Goal: Information Seeking & Learning: Find specific fact

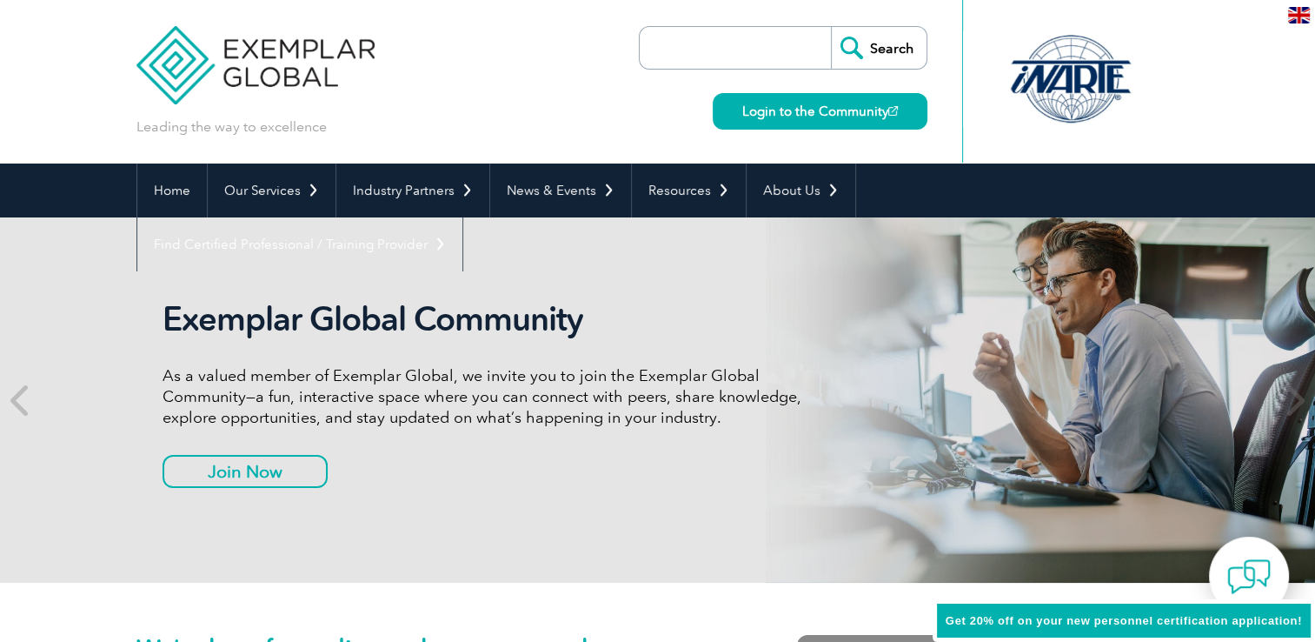
click at [742, 57] on input "search" at bounding box center [740, 48] width 183 height 42
type input "ö"
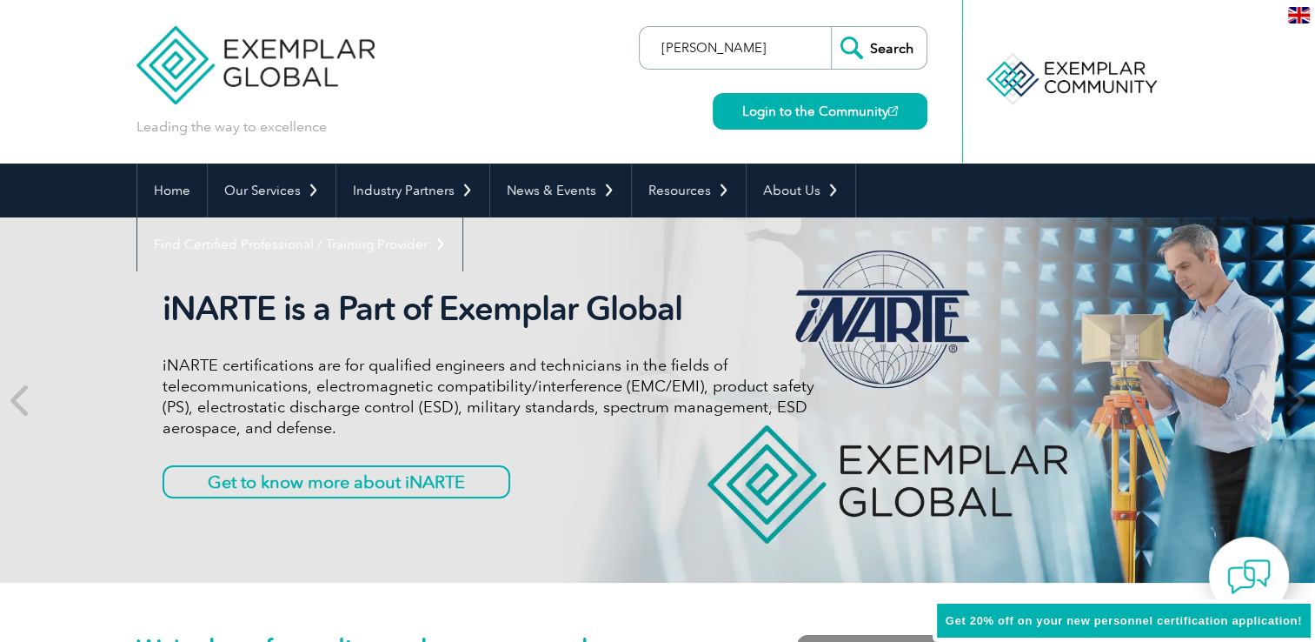
type input "köksal kayalı"
click at [831, 27] on input "Search" at bounding box center [879, 48] width 96 height 42
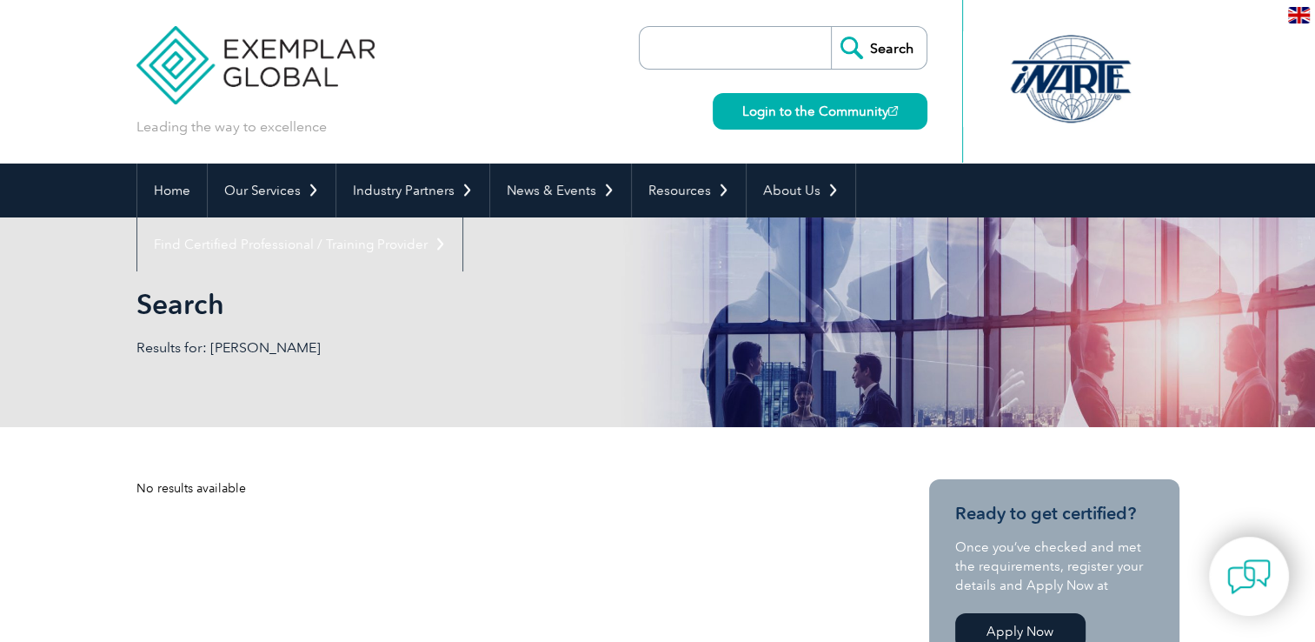
click at [703, 52] on input "search" at bounding box center [740, 48] width 183 height 42
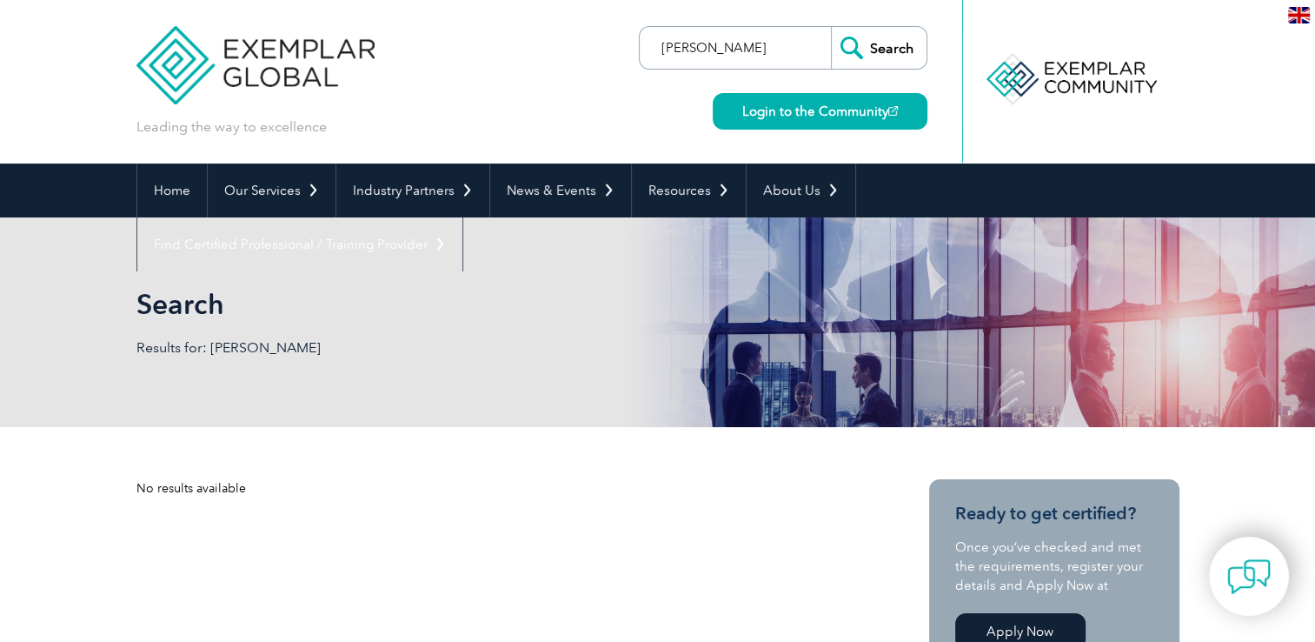
type input "KÖKSAL KAYALI"
click at [831, 27] on input "Search" at bounding box center [879, 48] width 96 height 42
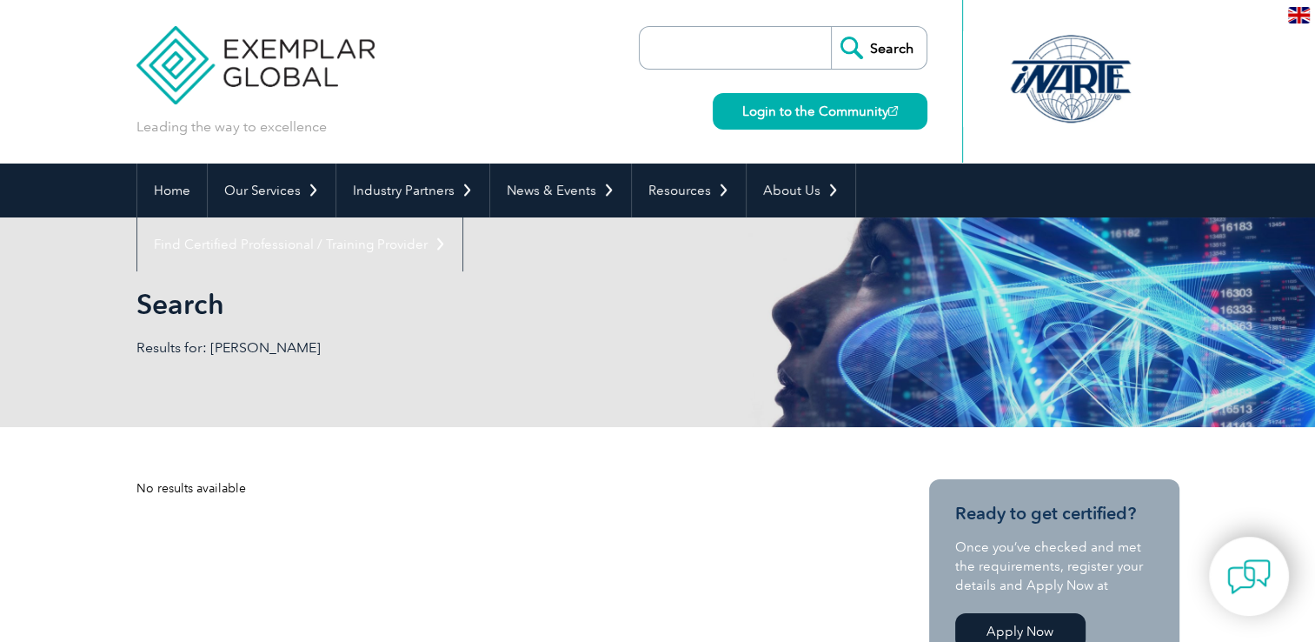
click at [552, 92] on div "Leading the way to excellence Search" at bounding box center [657, 81] width 1043 height 163
click at [629, 482] on div "No results available" at bounding box center [501, 488] width 730 height 18
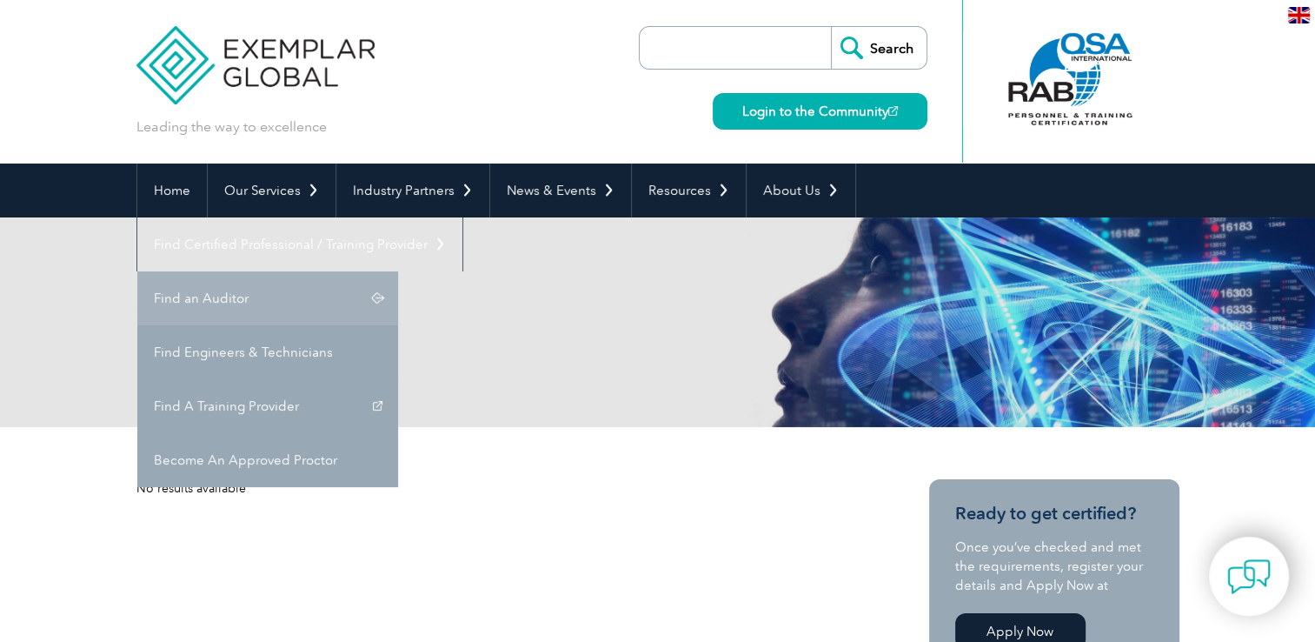
click at [398, 271] on link "Find an Auditor" at bounding box center [267, 298] width 261 height 54
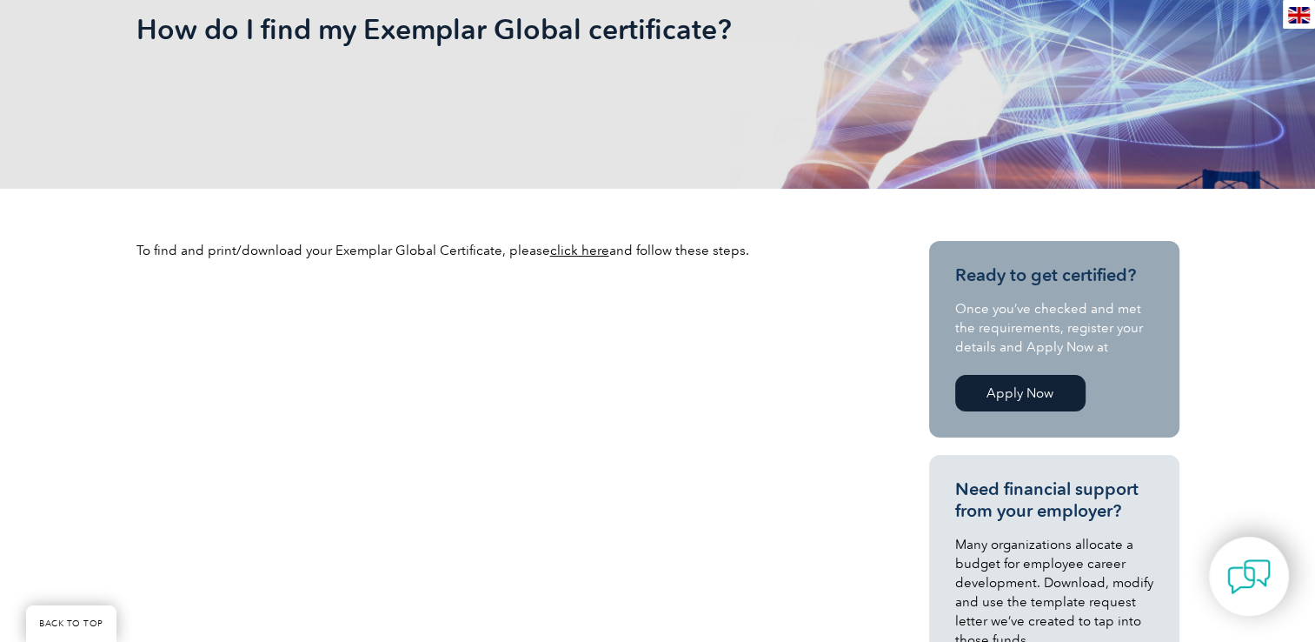
scroll to position [435, 0]
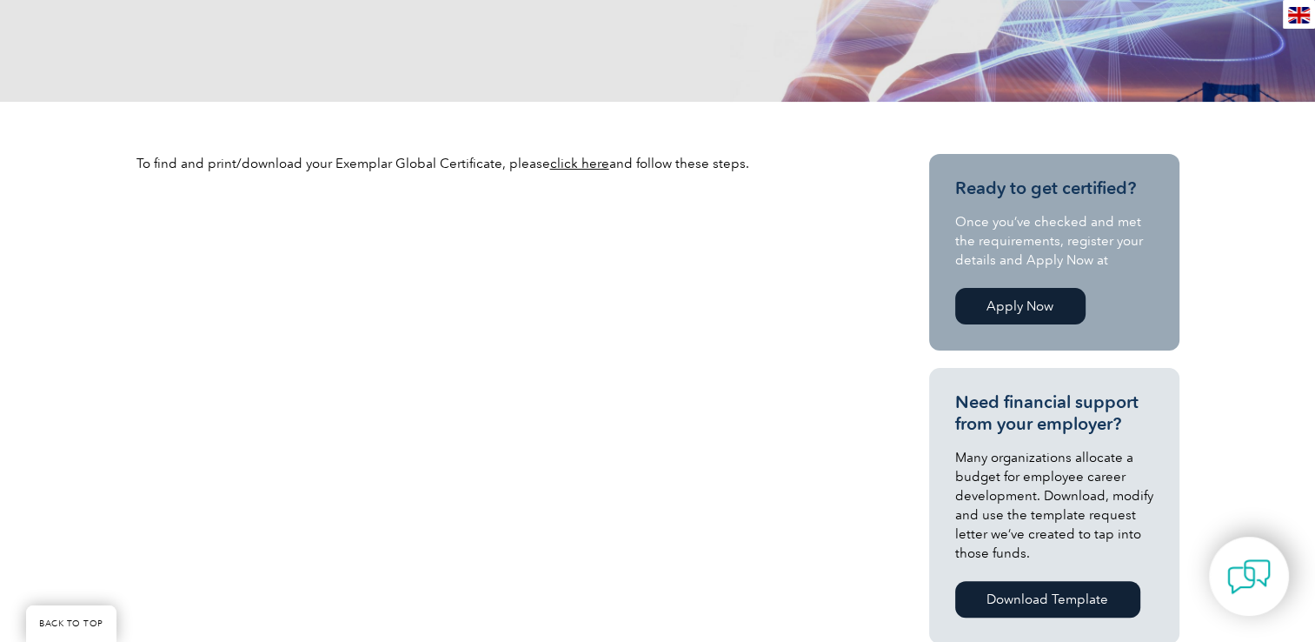
click at [560, 169] on link "click here" at bounding box center [579, 164] width 59 height 16
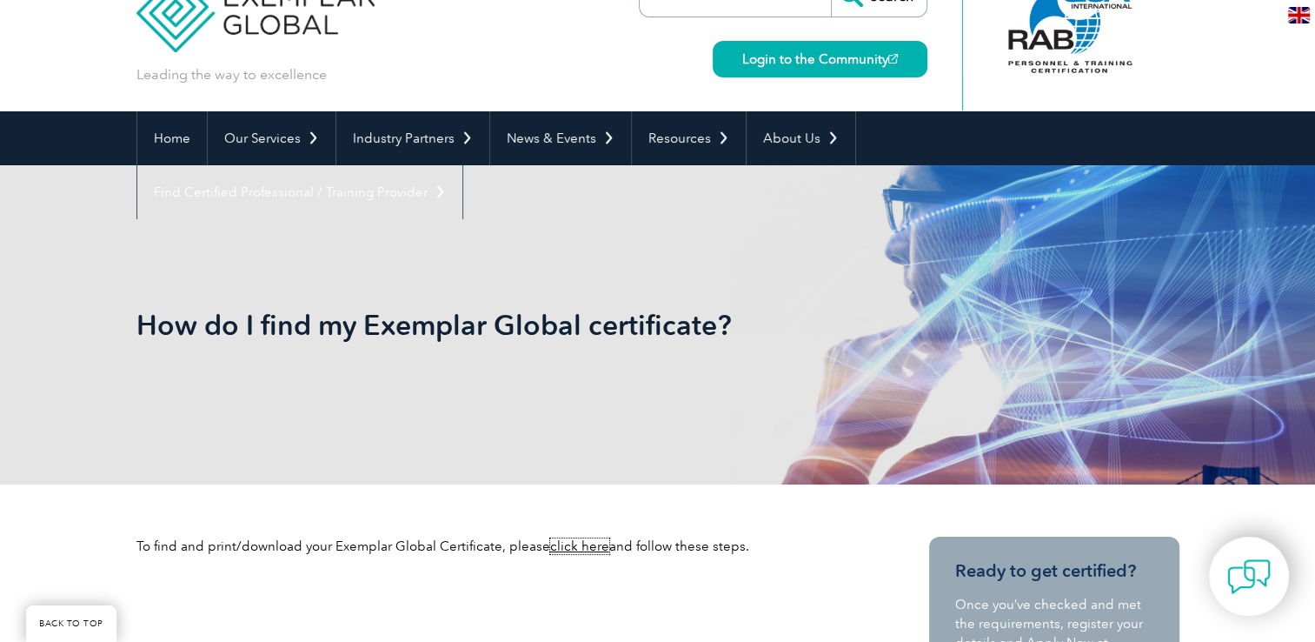
scroll to position [0, 0]
